Goal: Information Seeking & Learning: Find specific fact

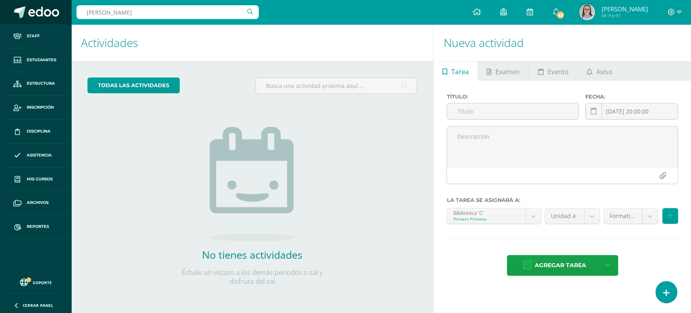
drag, startPoint x: 155, startPoint y: 16, endPoint x: 24, endPoint y: 3, distance: 131.4
click at [24, 3] on body "Staff Estudiantes Estructura Inscripción Disciplina Asistencia Mis cursos Archi…" at bounding box center [345, 156] width 691 height 313
type input "kiara"
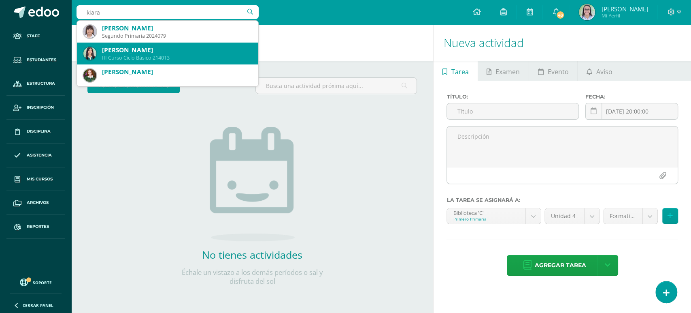
click at [134, 52] on div "[PERSON_NAME]" at bounding box center [177, 50] width 150 height 9
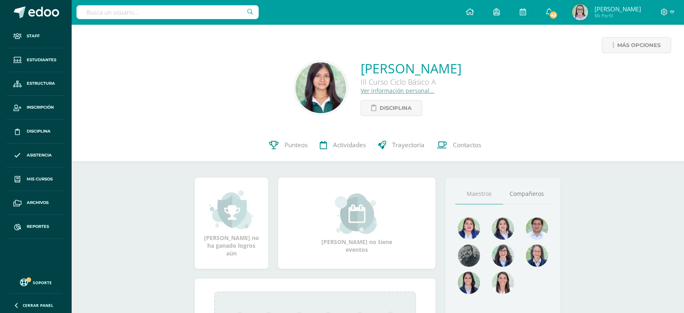
click at [462, 109] on div "Kiara Elizabeth Rosales Oliva III Curso Ciclo Básico A Ver información personal…" at bounding box center [411, 88] width 101 height 56
